Goal: Task Accomplishment & Management: Manage account settings

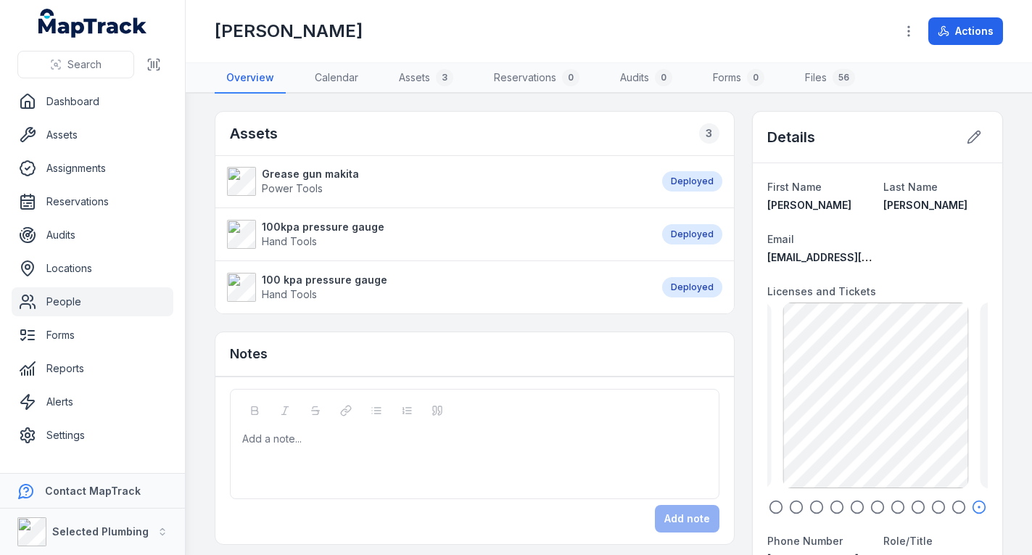
click at [86, 307] on link "People" at bounding box center [93, 301] width 162 height 29
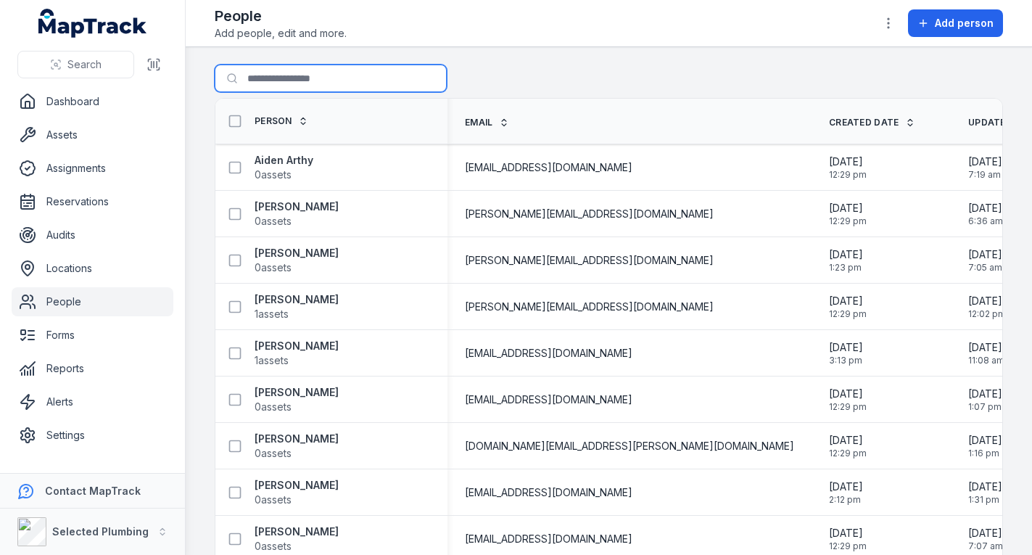
click at [291, 76] on input "Search for people" at bounding box center [331, 79] width 232 height 28
type input "*****"
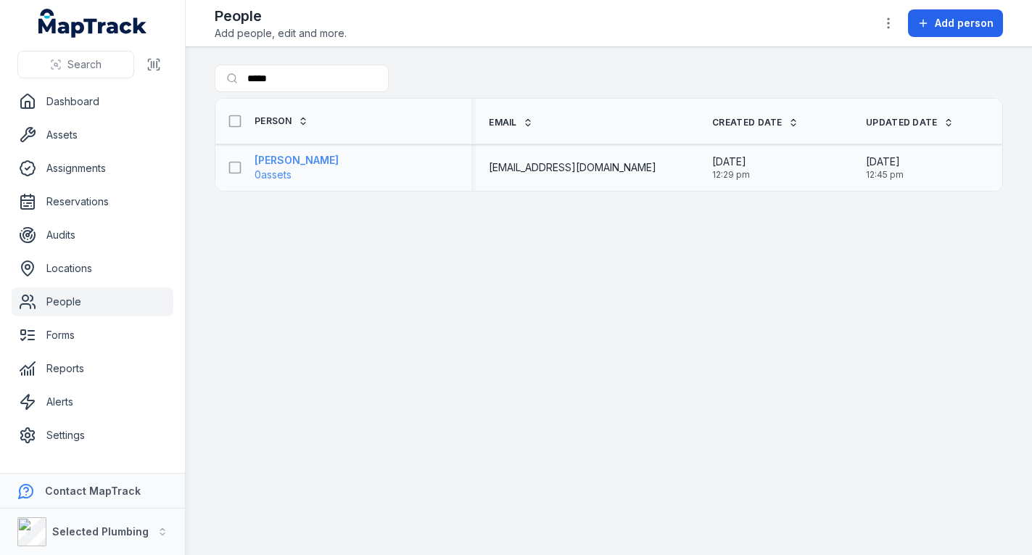
click at [304, 160] on strong "[PERSON_NAME]" at bounding box center [296, 160] width 84 height 14
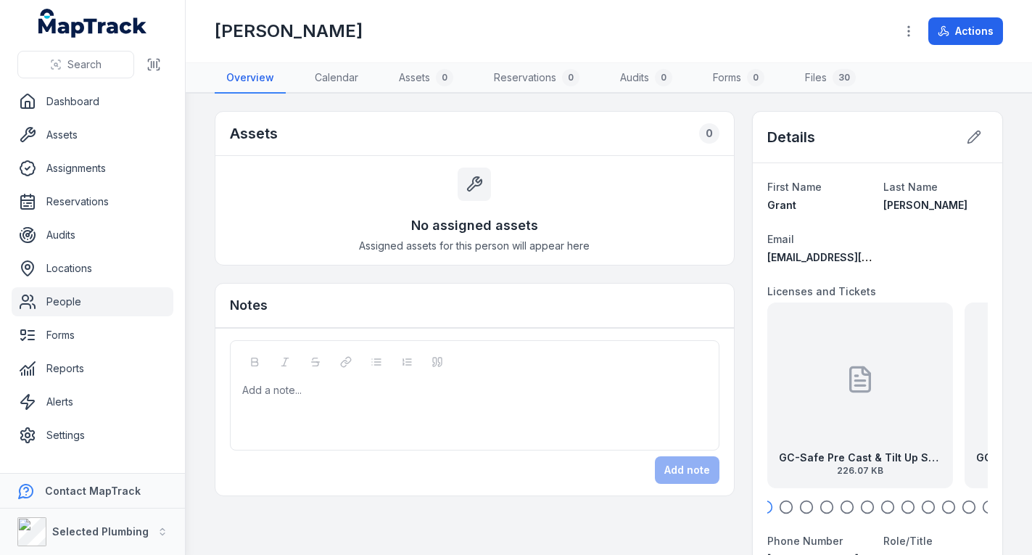
scroll to position [145, 0]
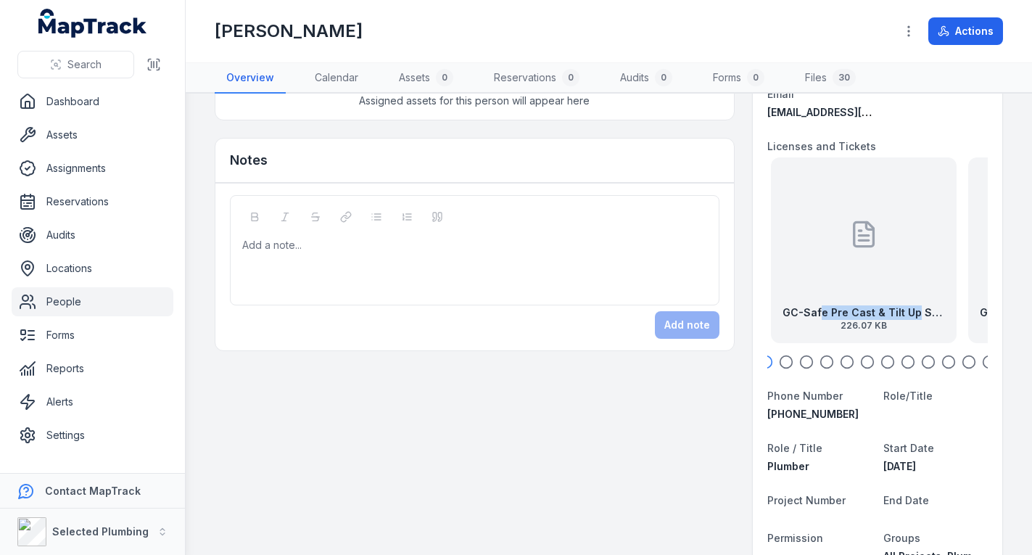
drag, startPoint x: 812, startPoint y: 285, endPoint x: 977, endPoint y: 307, distance: 166.0
click at [779, 359] on icon "button" at bounding box center [786, 362] width 14 height 14
click at [800, 360] on icon "button" at bounding box center [806, 362] width 14 height 14
click at [819, 360] on icon "button" at bounding box center [826, 362] width 14 height 14
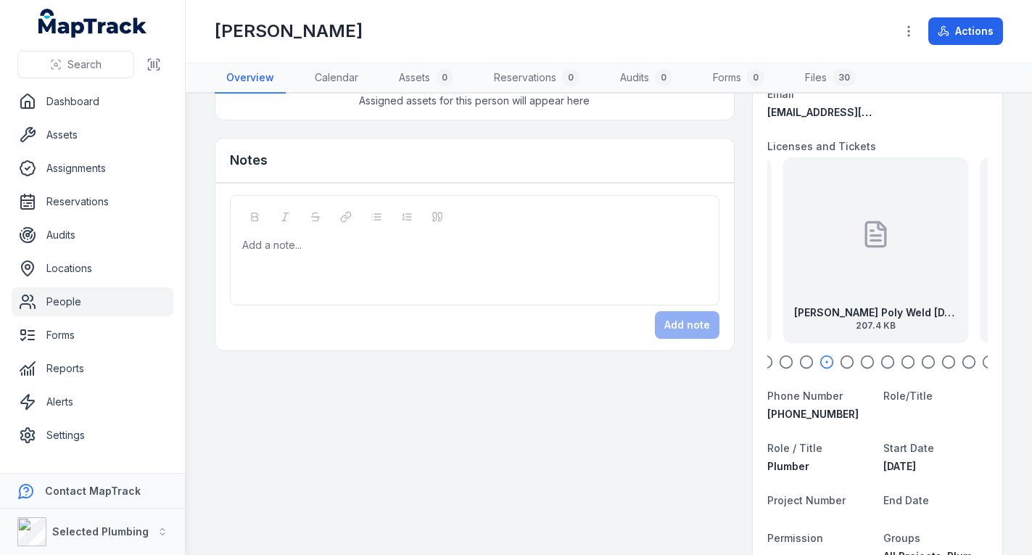
click at [839, 360] on icon "button" at bounding box center [846, 362] width 14 height 14
click at [860, 361] on icon "button" at bounding box center [867, 362] width 14 height 14
click at [874, 274] on div at bounding box center [875, 234] width 29 height 130
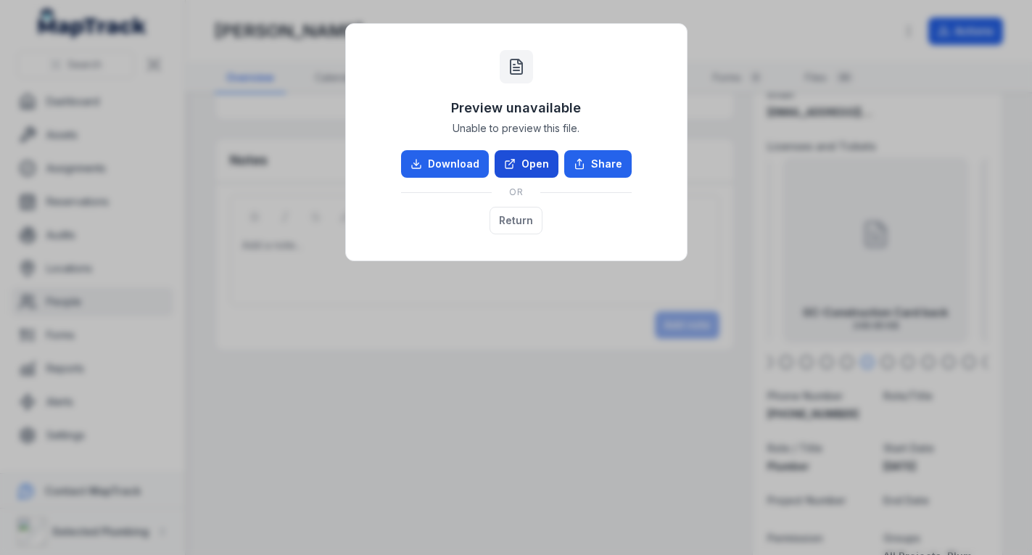
click at [529, 158] on link "Open" at bounding box center [526, 164] width 64 height 28
click at [499, 222] on button "Return" at bounding box center [515, 221] width 53 height 28
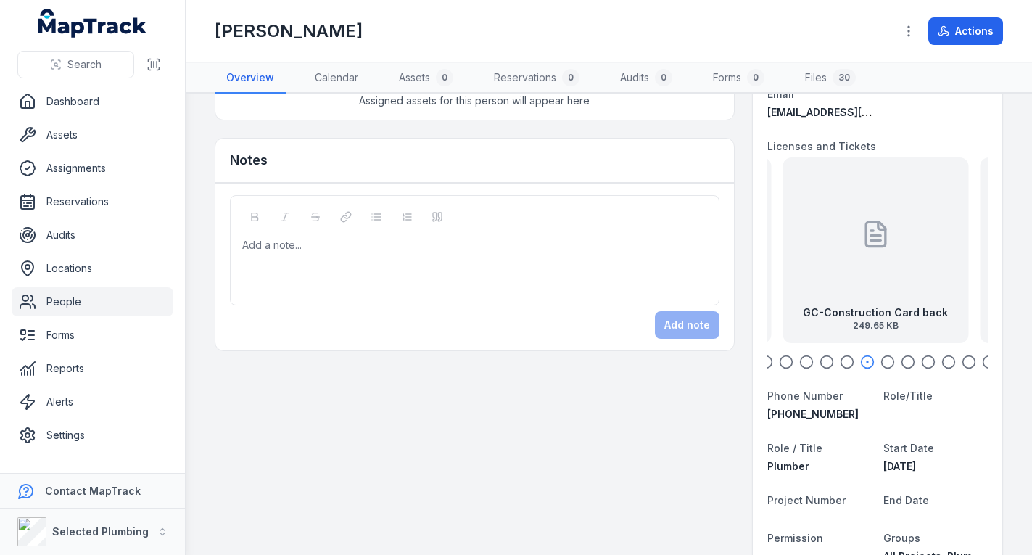
click at [880, 359] on icon "button" at bounding box center [887, 362] width 14 height 14
click at [853, 281] on div "GC-Gas Licence [DATE] 44.98 KB" at bounding box center [875, 250] width 186 height 186
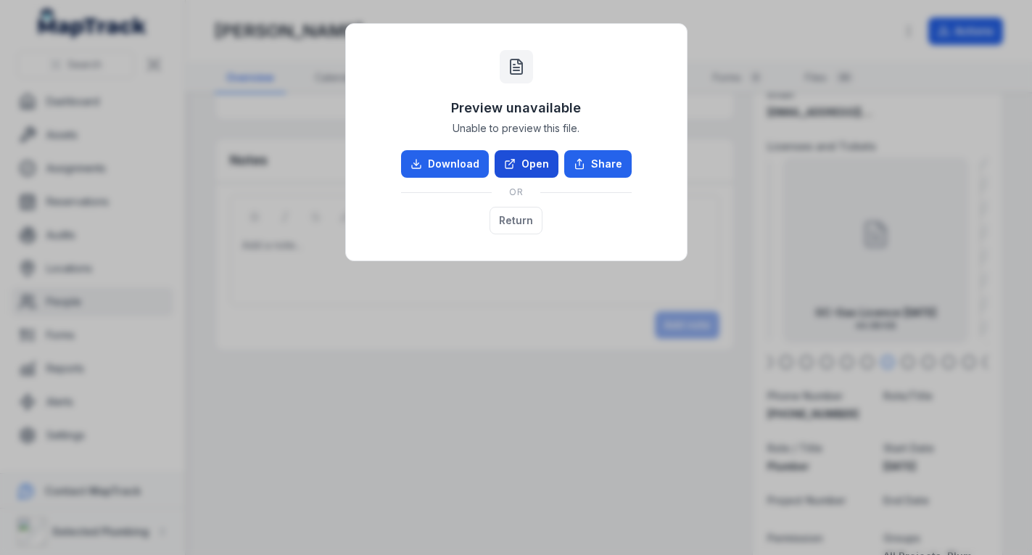
click at [529, 153] on link "Open" at bounding box center [526, 164] width 64 height 28
click at [531, 218] on button "Return" at bounding box center [515, 221] width 53 height 28
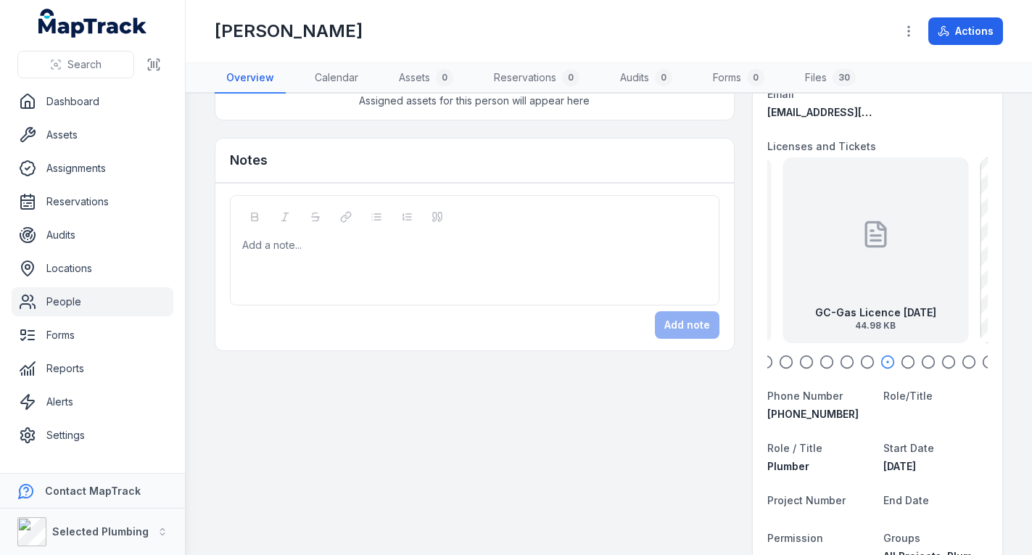
click at [900, 355] on icon "button" at bounding box center [907, 362] width 14 height 14
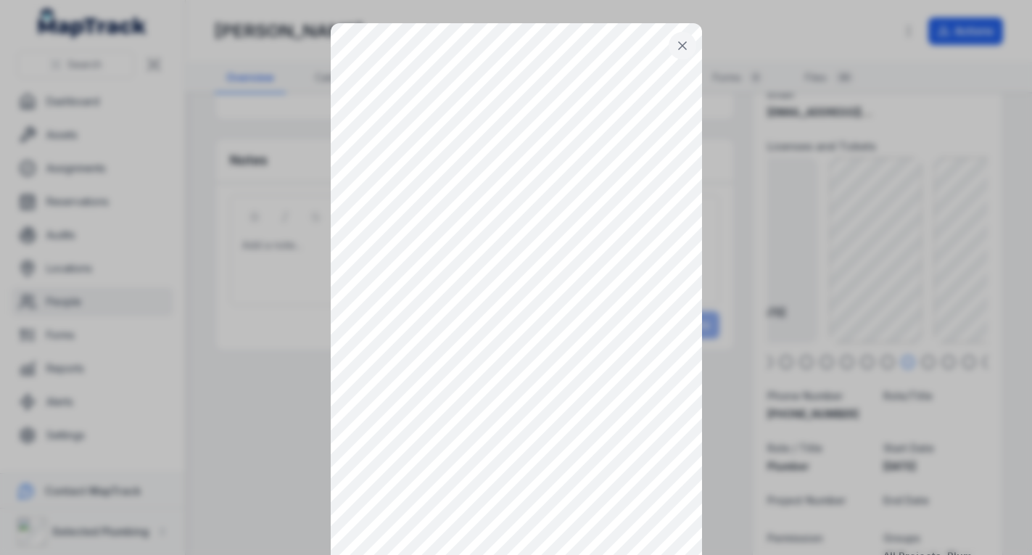
click at [679, 41] on icon at bounding box center [682, 45] width 14 height 14
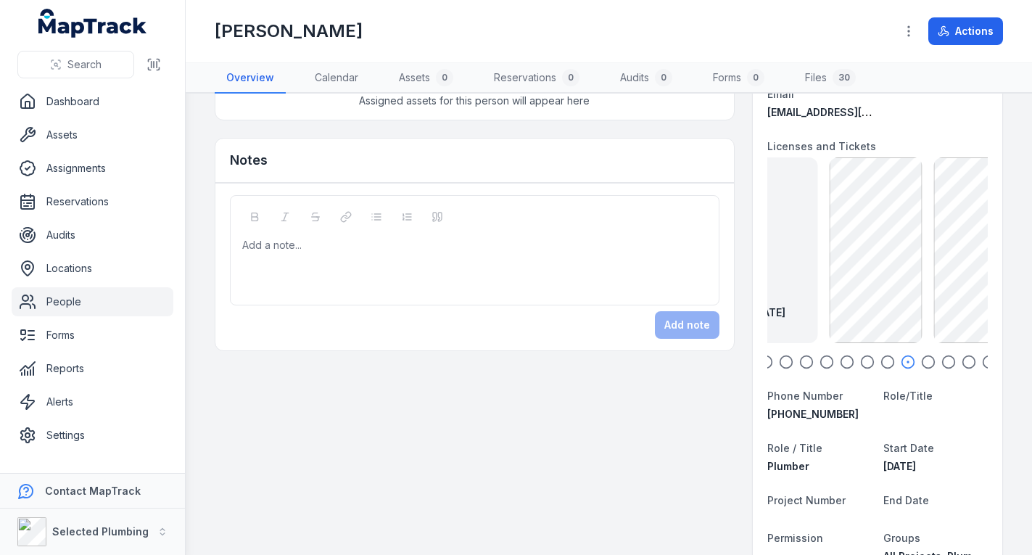
click at [921, 357] on icon "button" at bounding box center [928, 362] width 14 height 14
click at [941, 360] on icon "button" at bounding box center [948, 362] width 14 height 14
click at [961, 360] on icon "button" at bounding box center [968, 362] width 14 height 14
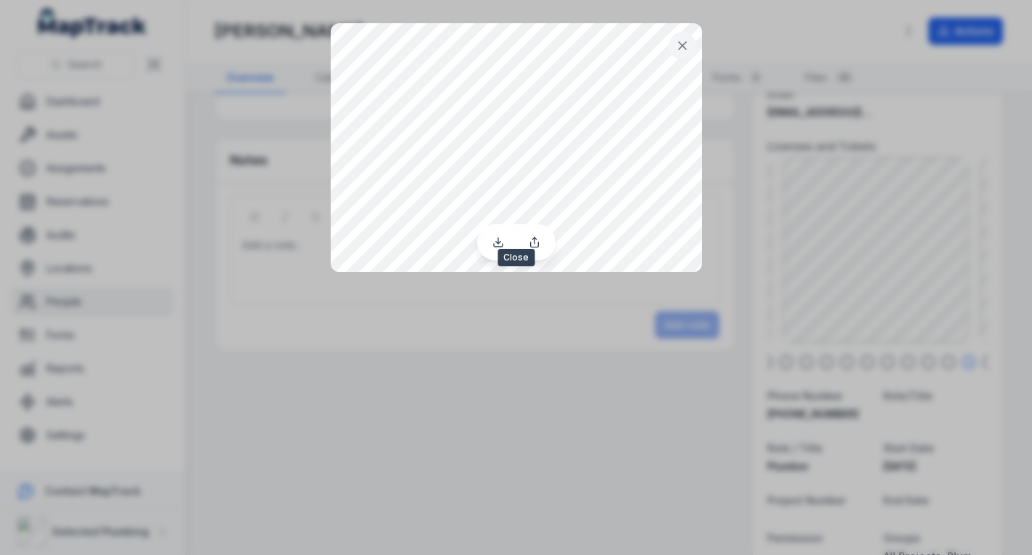
click at [677, 40] on icon at bounding box center [682, 45] width 14 height 14
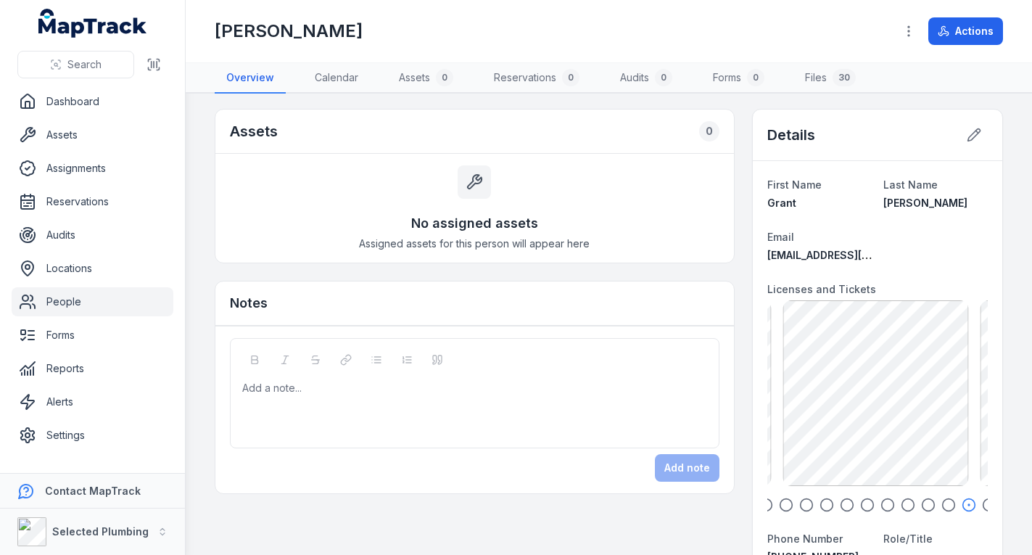
scroll to position [0, 0]
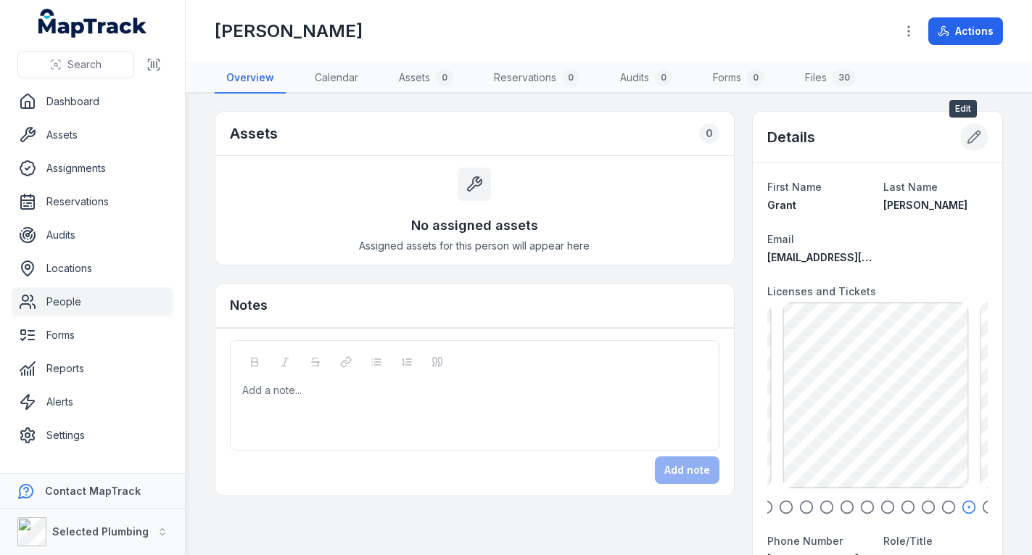
click at [966, 135] on icon at bounding box center [973, 137] width 14 height 14
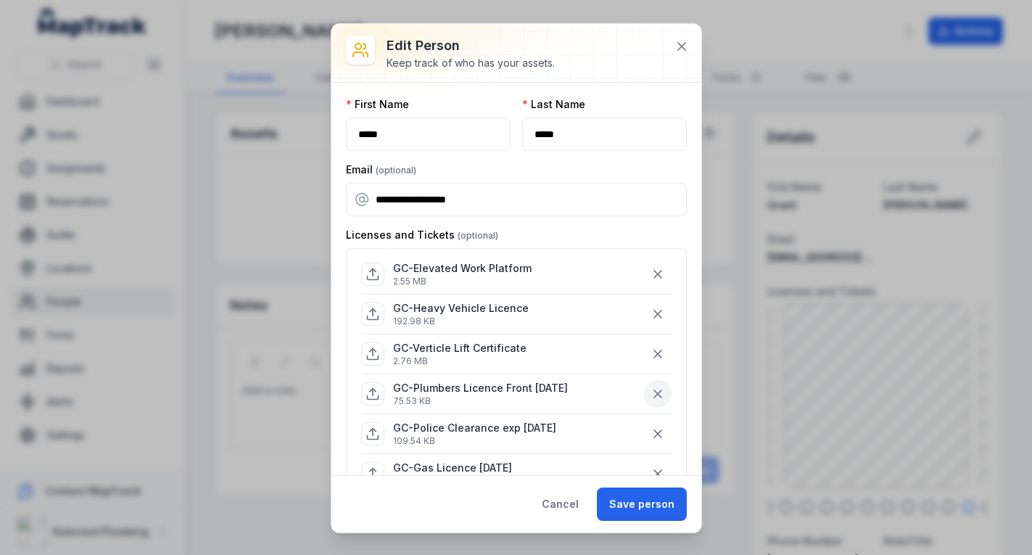
click at [650, 390] on icon "button" at bounding box center [657, 393] width 14 height 14
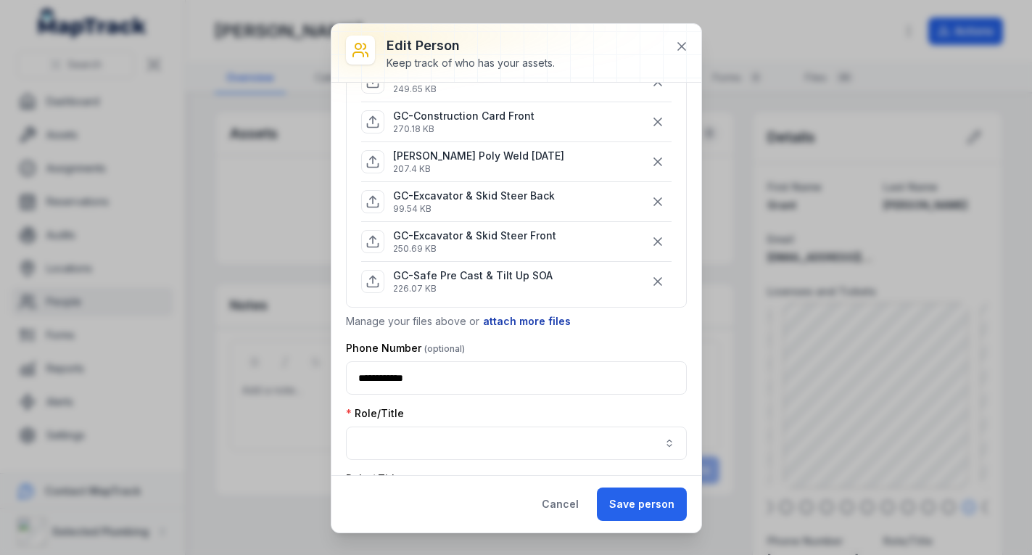
scroll to position [435, 0]
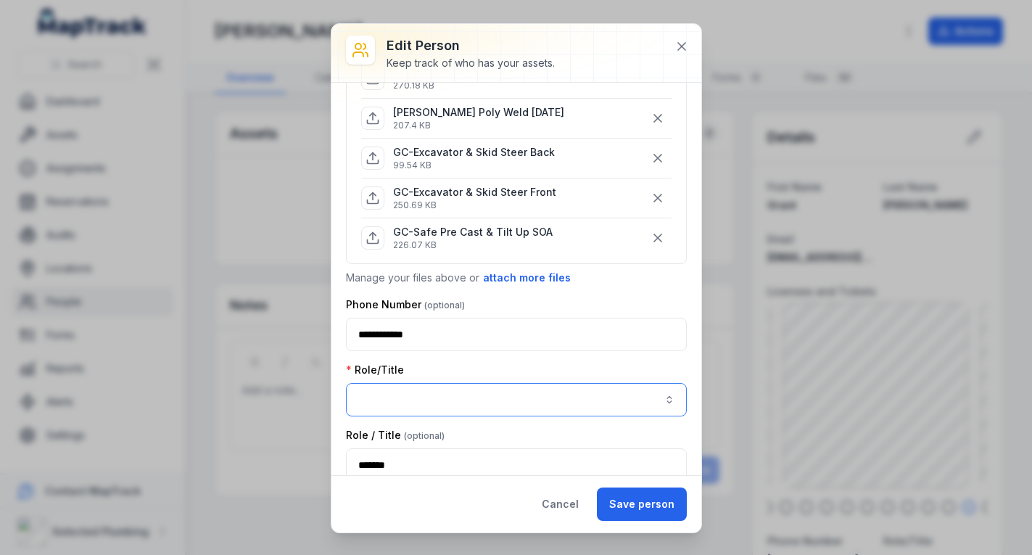
click at [658, 394] on button "button" at bounding box center [516, 399] width 341 height 33
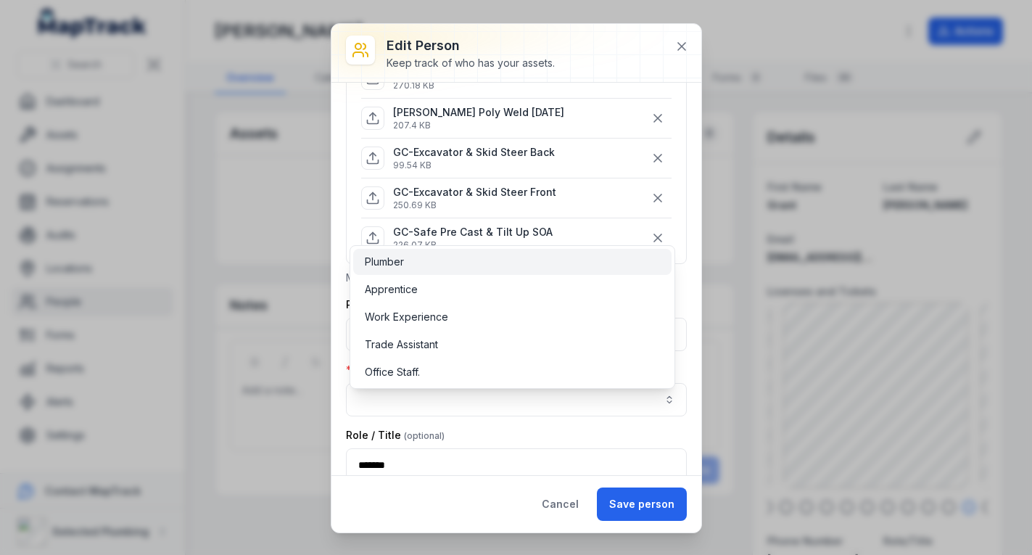
click at [591, 252] on div "Plumber" at bounding box center [512, 262] width 318 height 26
click at [679, 283] on div "**********" at bounding box center [516, 279] width 370 height 392
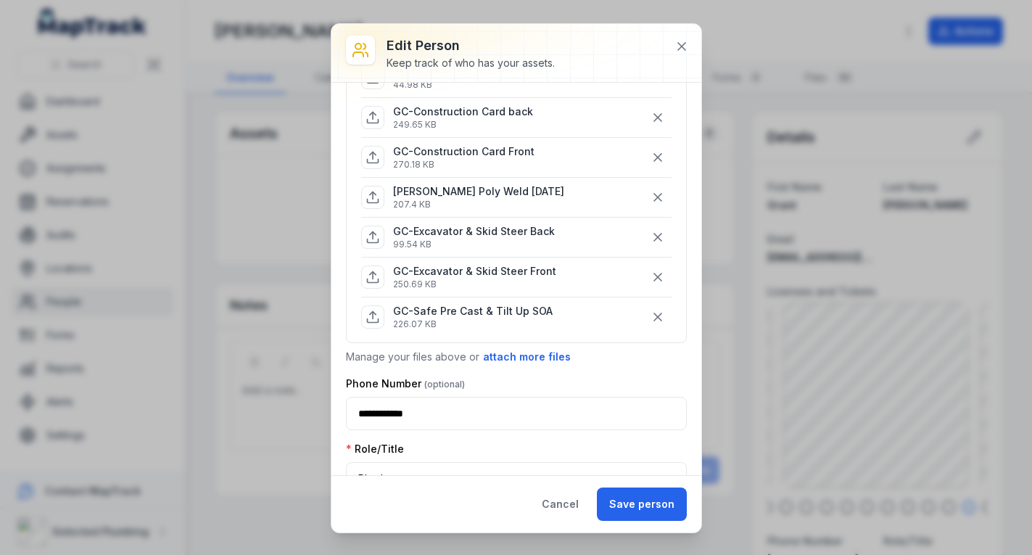
scroll to position [362, 0]
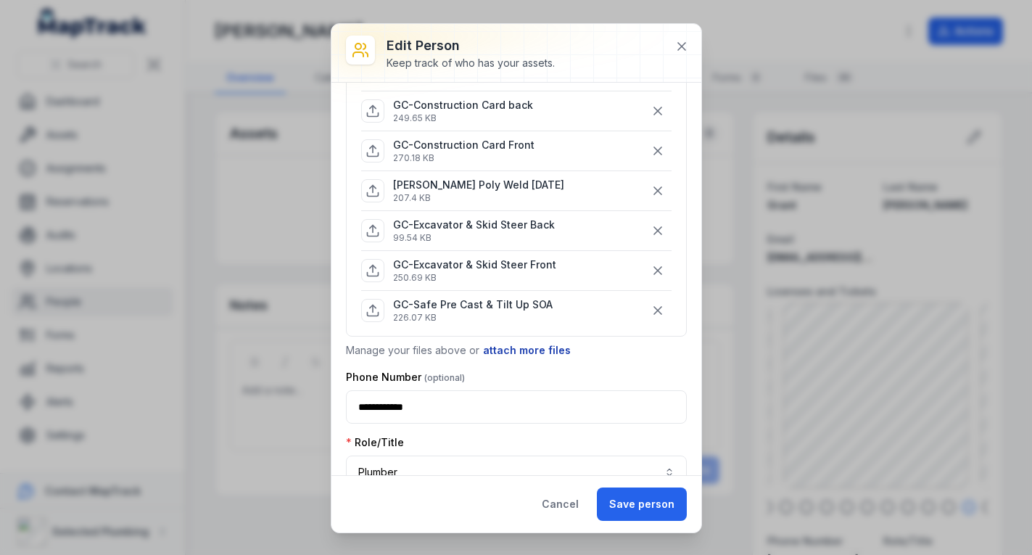
click at [518, 350] on button "attach more files" at bounding box center [526, 350] width 89 height 16
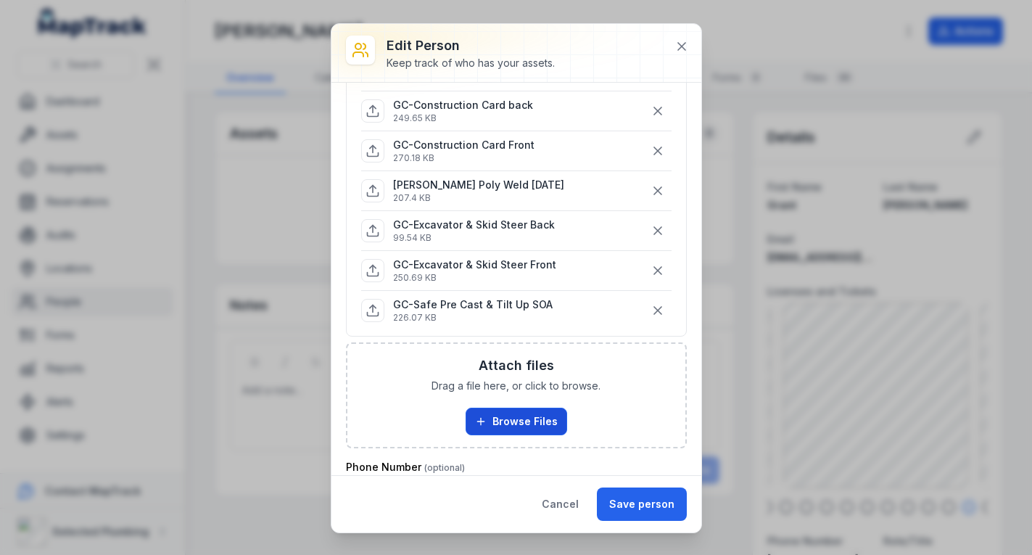
click at [524, 427] on button "Browse Files" at bounding box center [515, 421] width 101 height 28
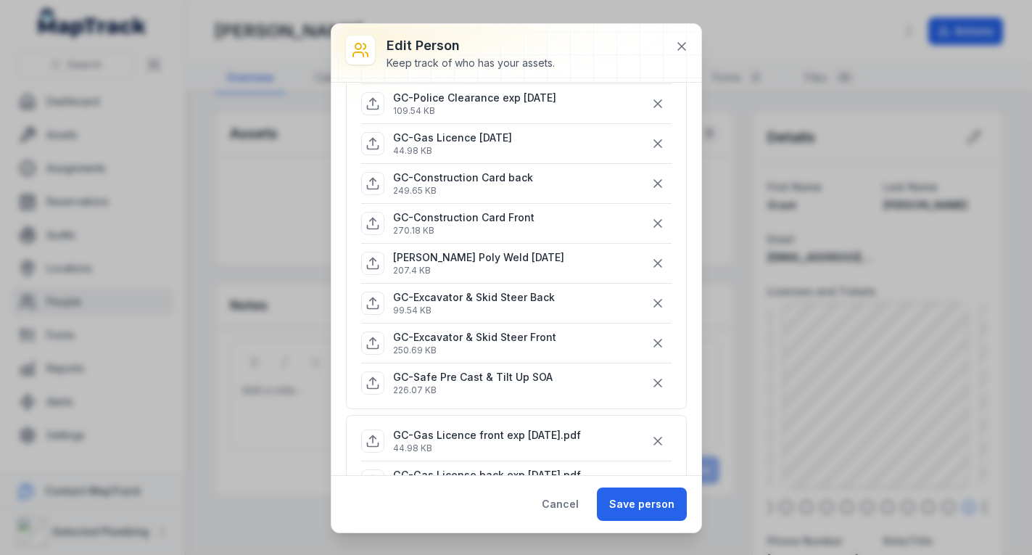
scroll to position [217, 0]
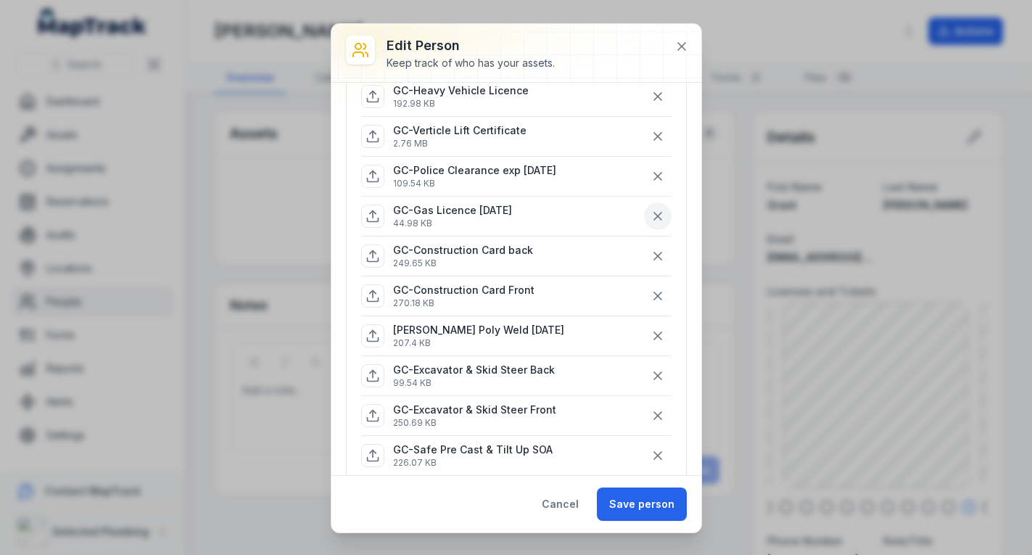
click at [654, 215] on icon "button" at bounding box center [657, 215] width 7 height 7
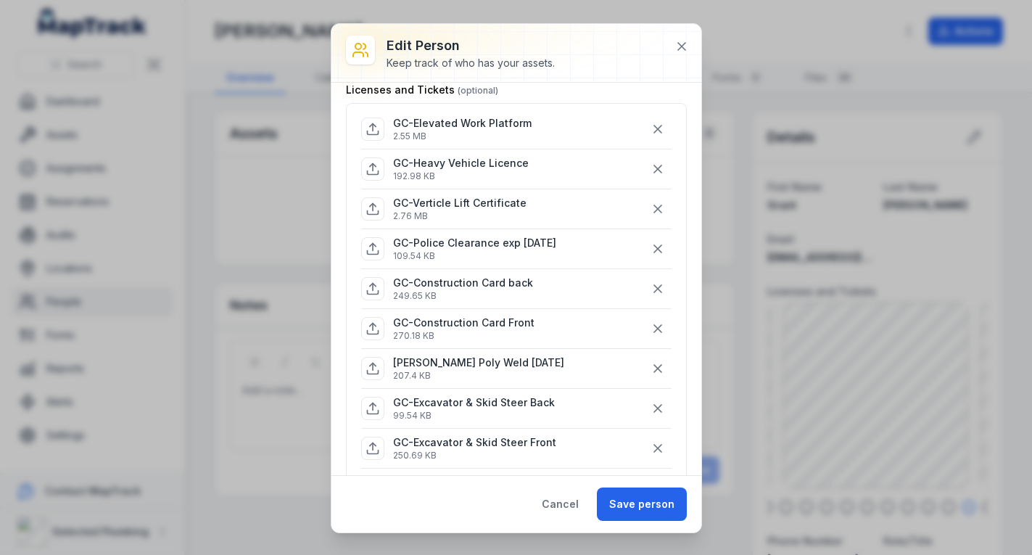
scroll to position [72, 0]
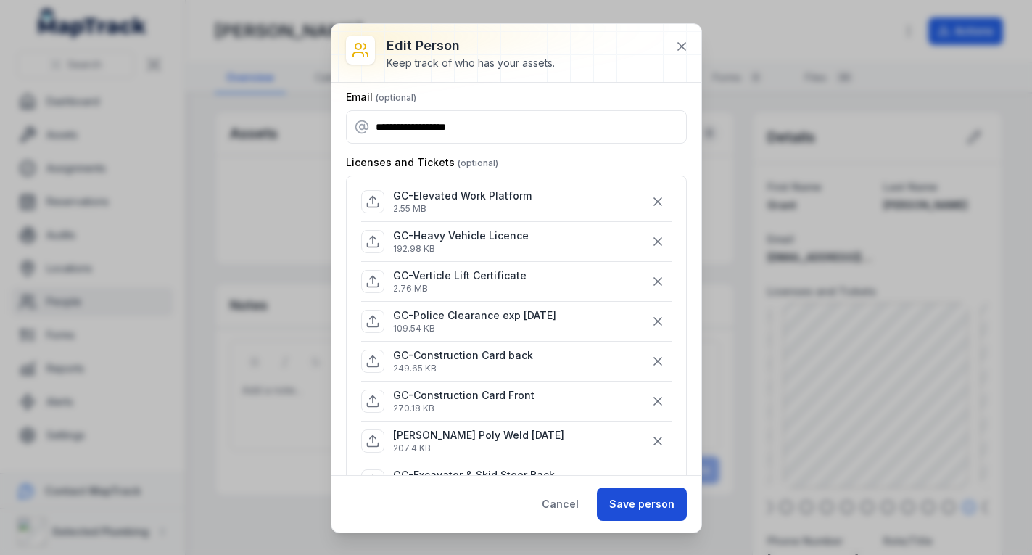
click at [639, 505] on button "Save person" at bounding box center [642, 503] width 90 height 33
